Goal: Task Accomplishment & Management: Manage account settings

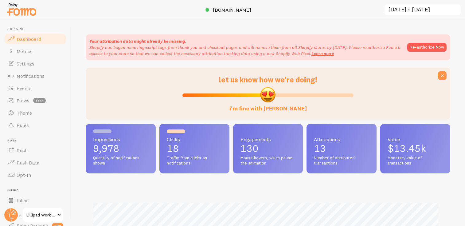
scroll to position [161, 360]
click at [39, 84] on link "Events" at bounding box center [35, 88] width 63 height 12
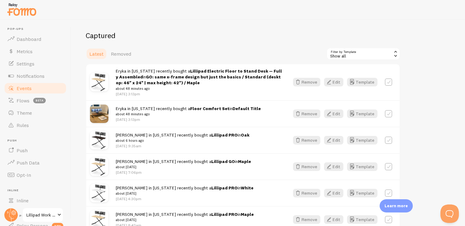
scroll to position [63, 0]
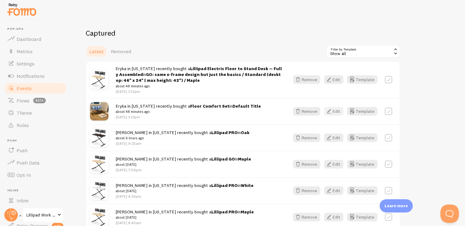
click at [333, 114] on button "Edit" at bounding box center [333, 111] width 19 height 9
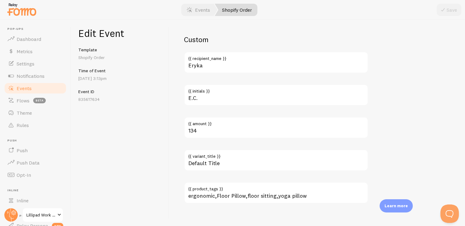
scroll to position [403, 0]
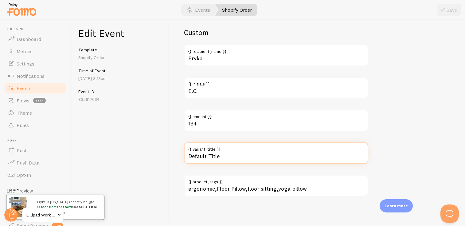
click at [219, 156] on input "Default Title" at bounding box center [276, 152] width 184 height 21
type input "Gray"
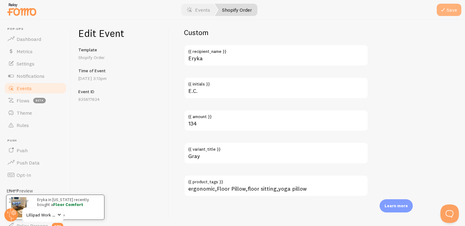
click at [443, 14] on button "Save" at bounding box center [448, 10] width 25 height 12
click at [49, 90] on link "Events" at bounding box center [35, 88] width 63 height 12
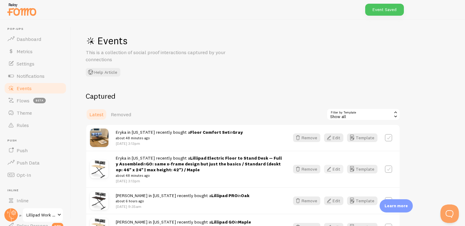
click at [336, 170] on button "Edit" at bounding box center [333, 169] width 19 height 9
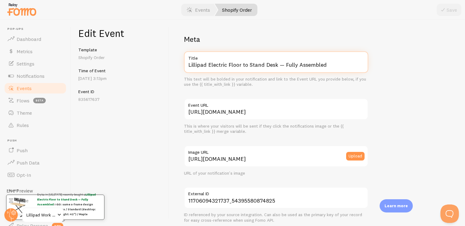
drag, startPoint x: 208, startPoint y: 64, endPoint x: 267, endPoint y: 83, distance: 61.7
click at [267, 83] on div "Lillipad Electric Floor to Stand Desk — Fully Assembled Title This text will be…" at bounding box center [276, 69] width 184 height 36
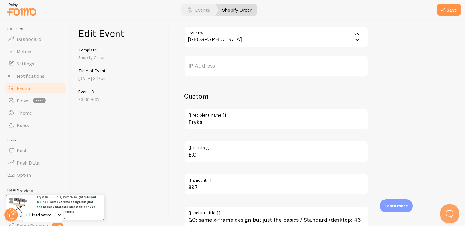
scroll to position [371, 0]
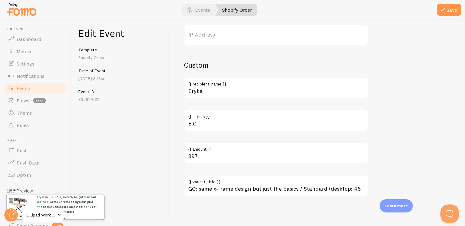
type input "Lillipad GO"
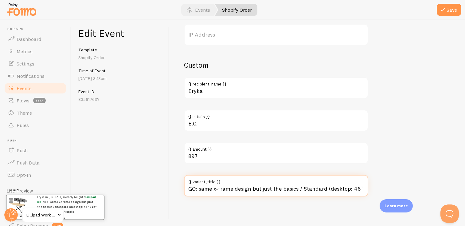
click at [235, 193] on input "GO: same x-frame design but just the basics / Standard (desktop: 46" x 24" | ma…" at bounding box center [276, 185] width 184 height 21
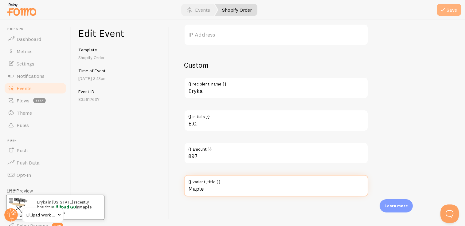
type input "Maple"
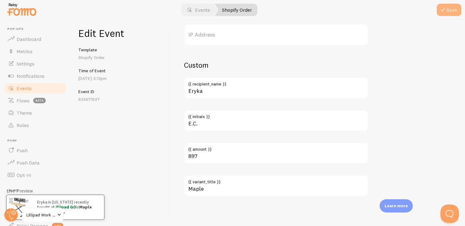
click at [451, 6] on button "Save" at bounding box center [448, 10] width 25 height 12
